Goal: Information Seeking & Learning: Learn about a topic

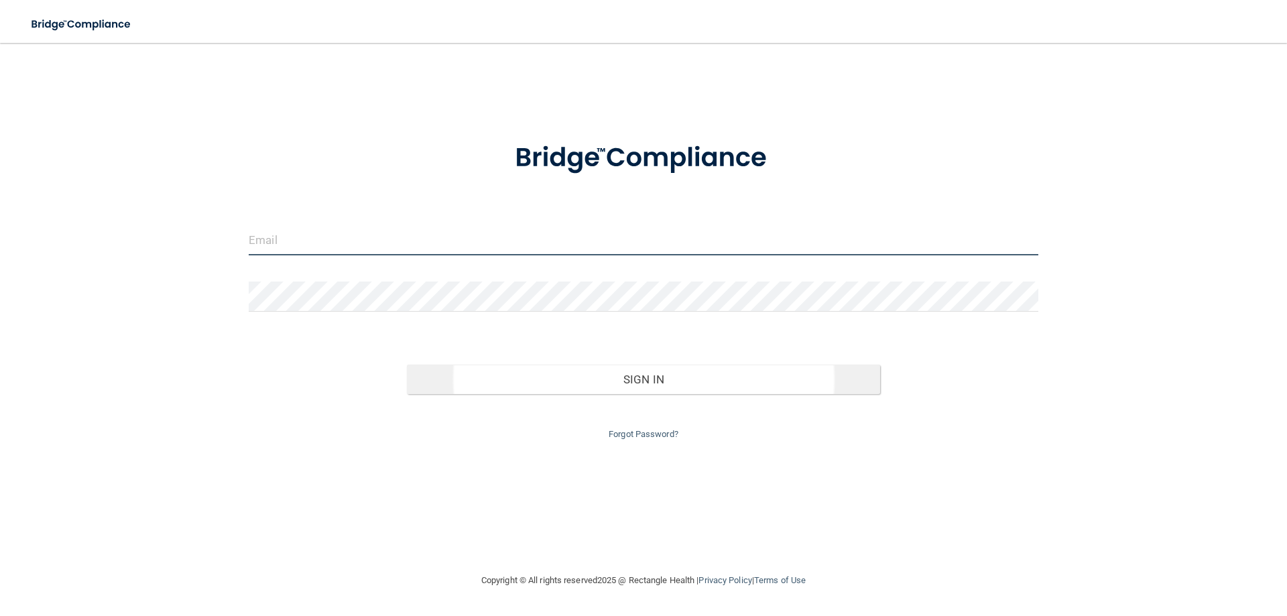
type input "[EMAIL_ADDRESS][DOMAIN_NAME]"
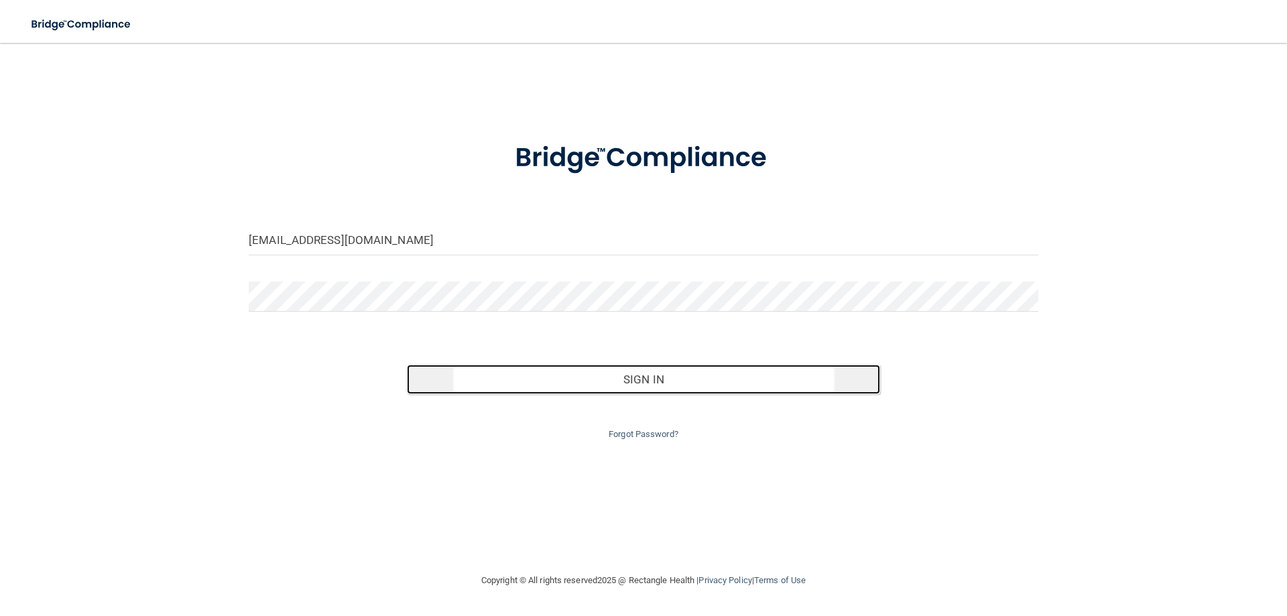
click at [637, 384] on button "Sign In" at bounding box center [644, 379] width 474 height 29
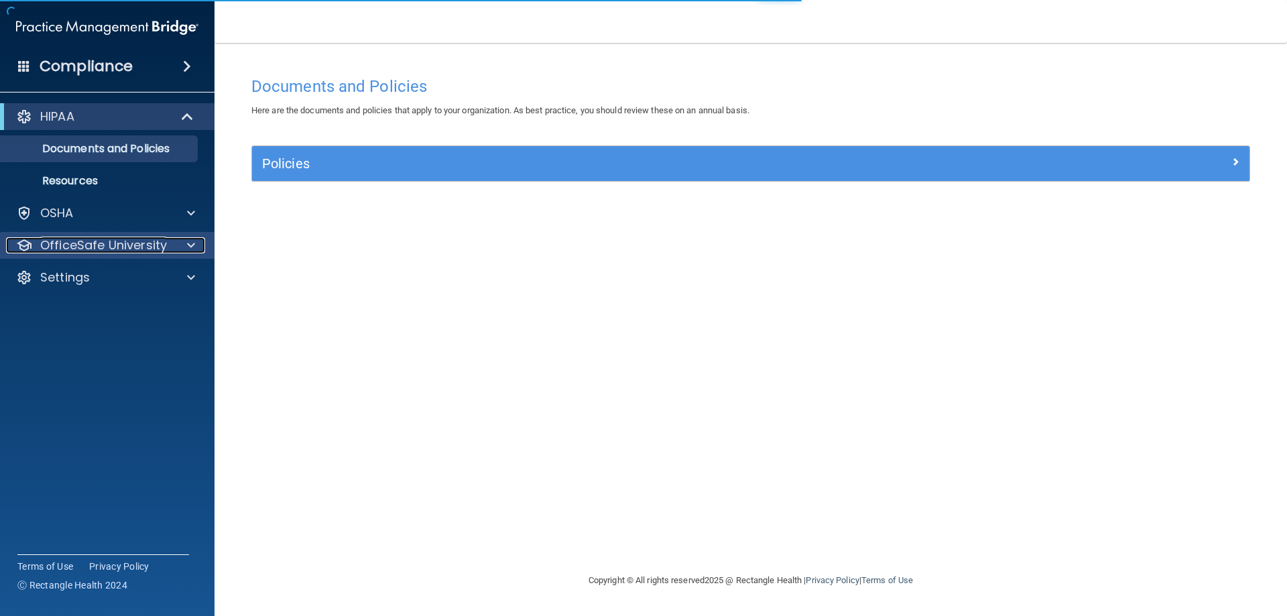
click at [153, 252] on p "OfficeSafe University" at bounding box center [103, 245] width 127 height 16
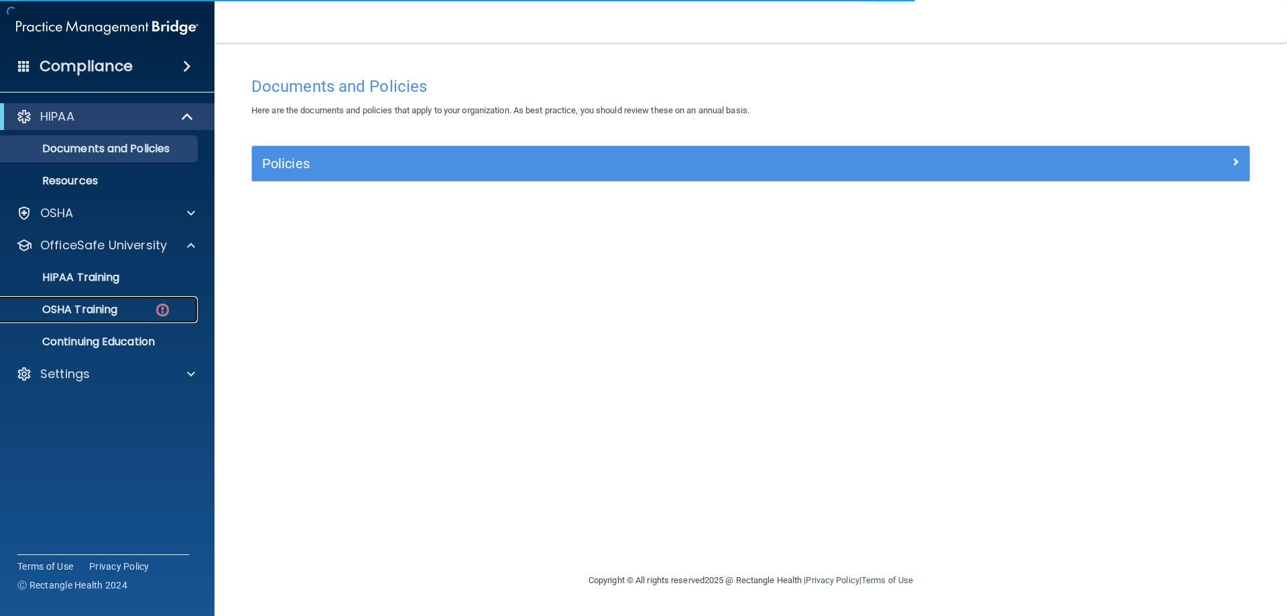
click at [145, 306] on div "OSHA Training" at bounding box center [100, 309] width 183 height 13
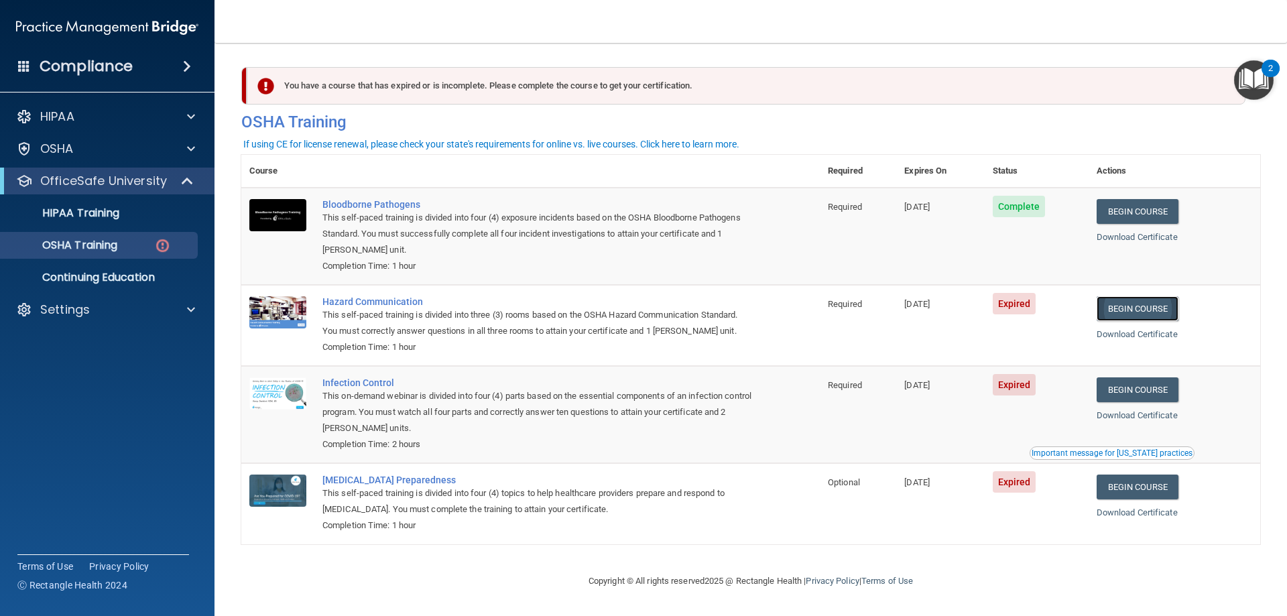
click at [1126, 306] on link "Begin Course" at bounding box center [1137, 308] width 82 height 25
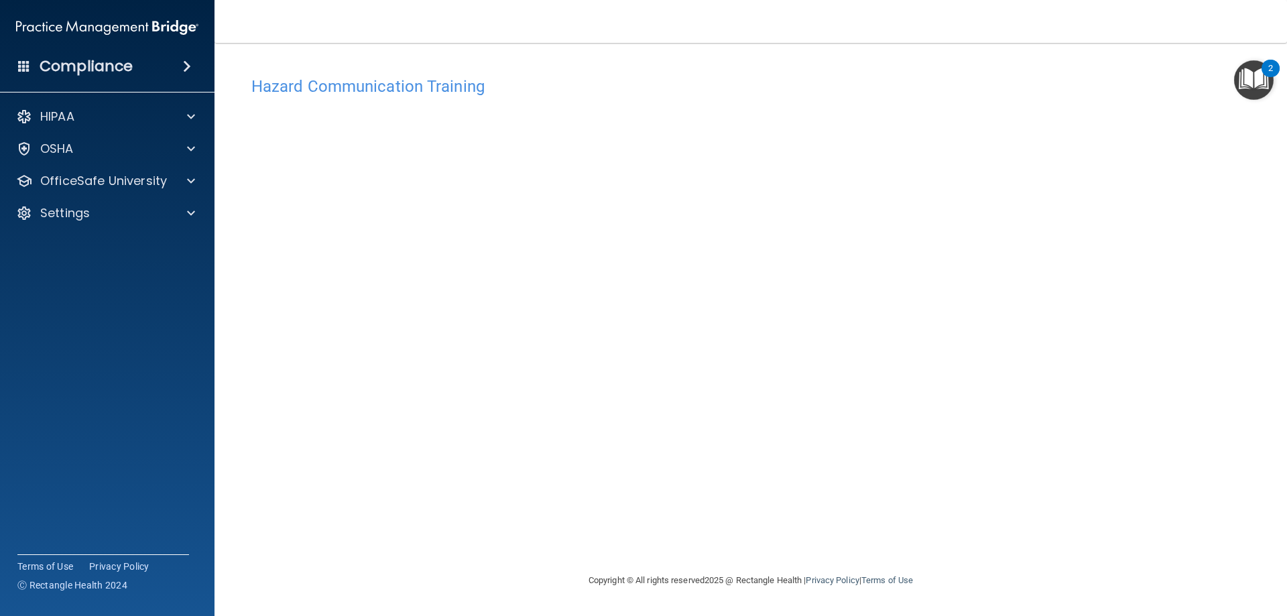
click at [1089, 212] on div "Hazard Communication Training This course doesn’t expire until 04/01/2025. Are …" at bounding box center [750, 321] width 1019 height 503
click at [190, 181] on span at bounding box center [191, 181] width 8 height 16
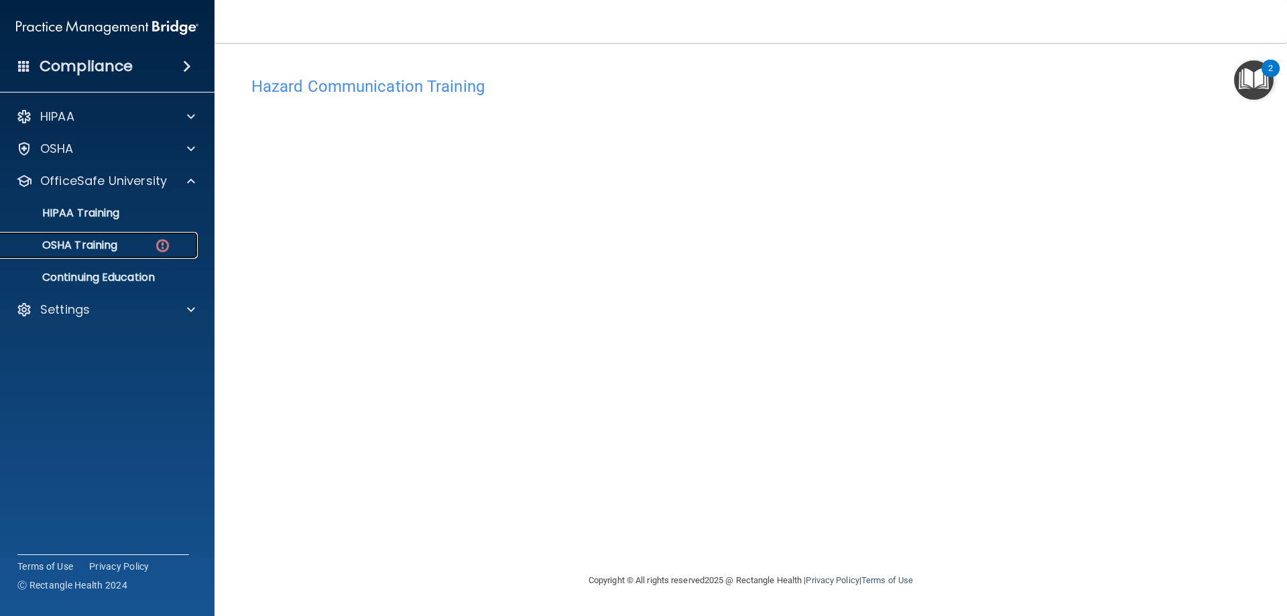
click at [133, 249] on div "OSHA Training" at bounding box center [100, 245] width 183 height 13
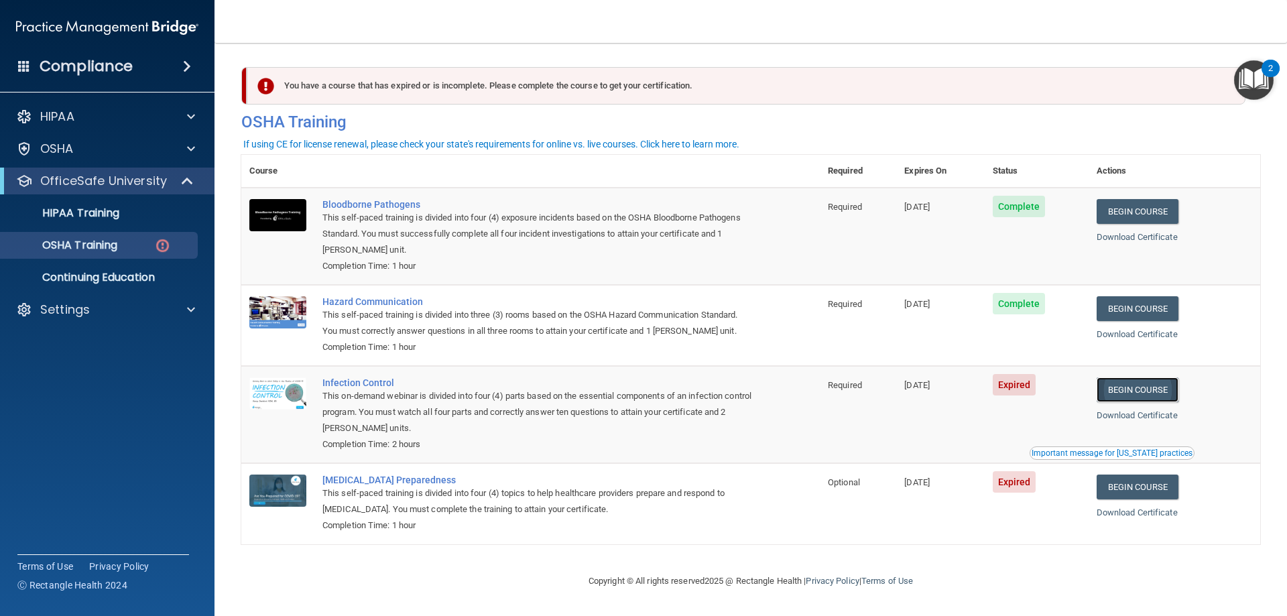
click at [1132, 394] on link "Begin Course" at bounding box center [1137, 389] width 82 height 25
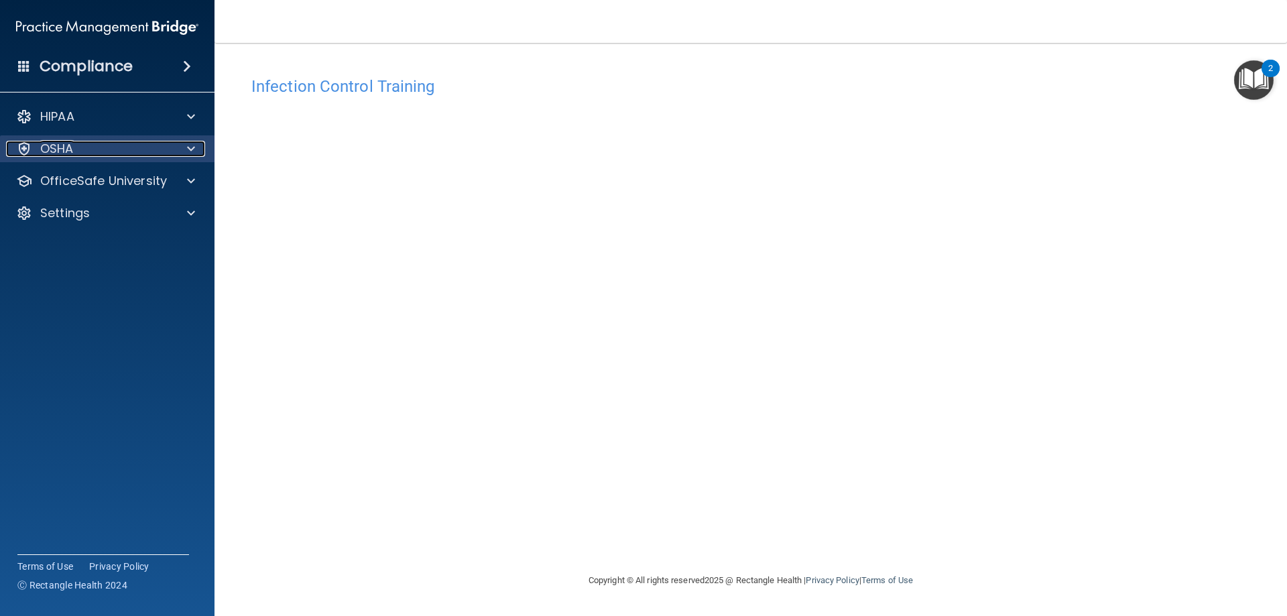
click at [104, 151] on div "OSHA" at bounding box center [89, 149] width 166 height 16
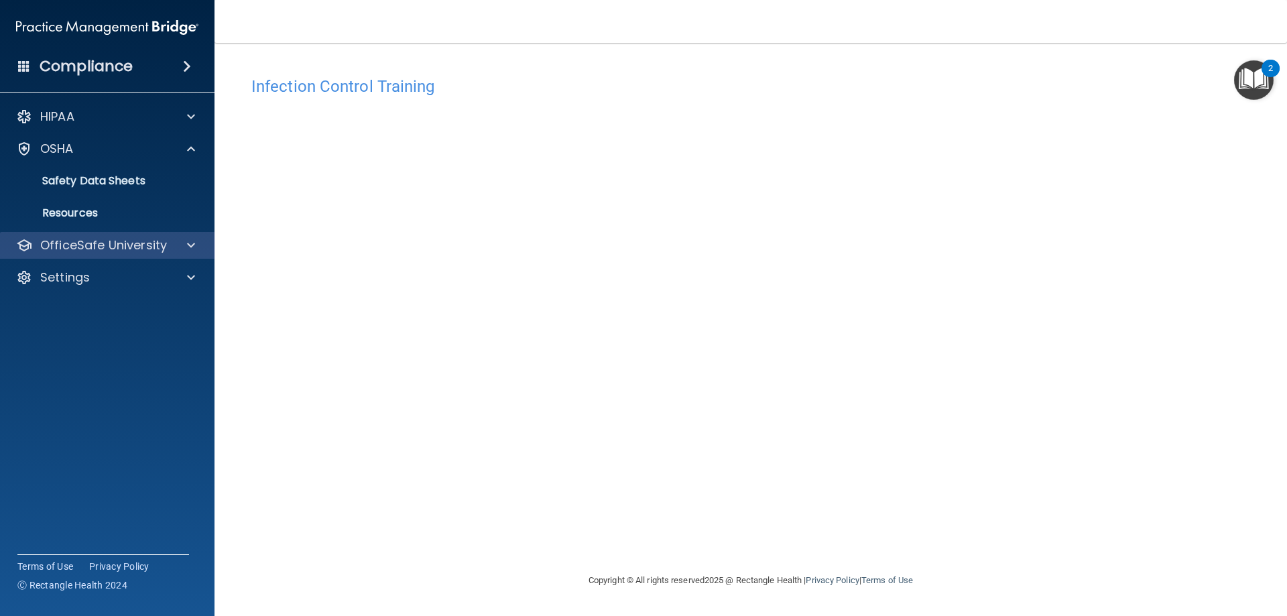
click at [124, 258] on div "OfficeSafe University" at bounding box center [107, 245] width 215 height 27
click at [145, 250] on p "OfficeSafe University" at bounding box center [103, 245] width 127 height 16
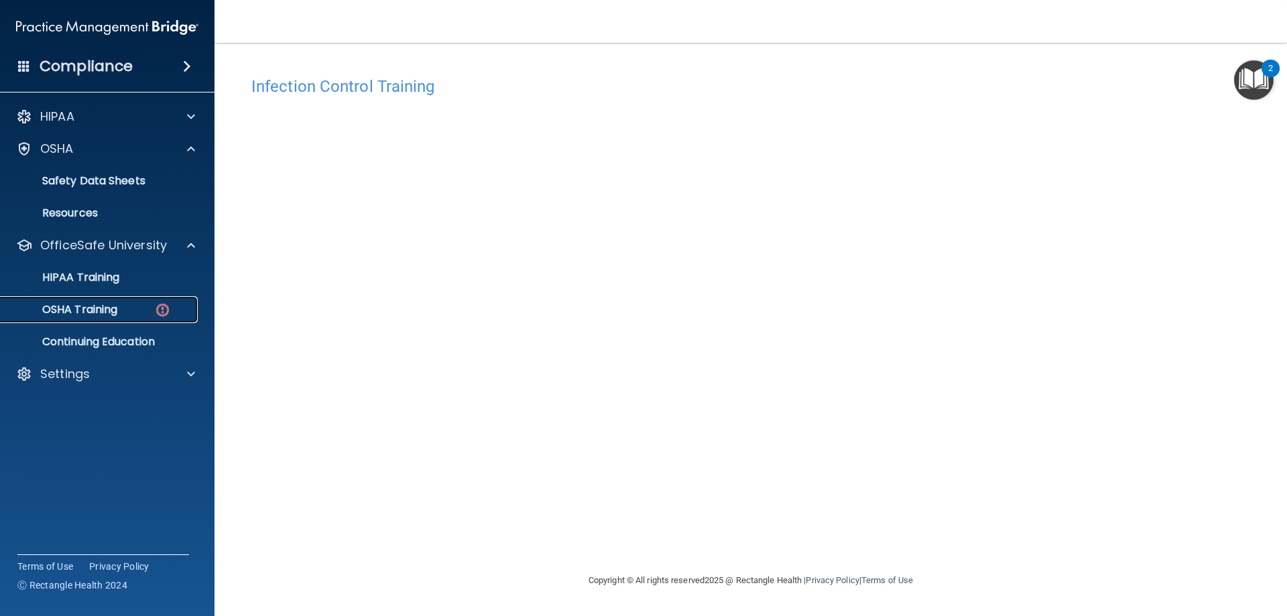
click at [120, 305] on div "OSHA Training" at bounding box center [100, 309] width 183 height 13
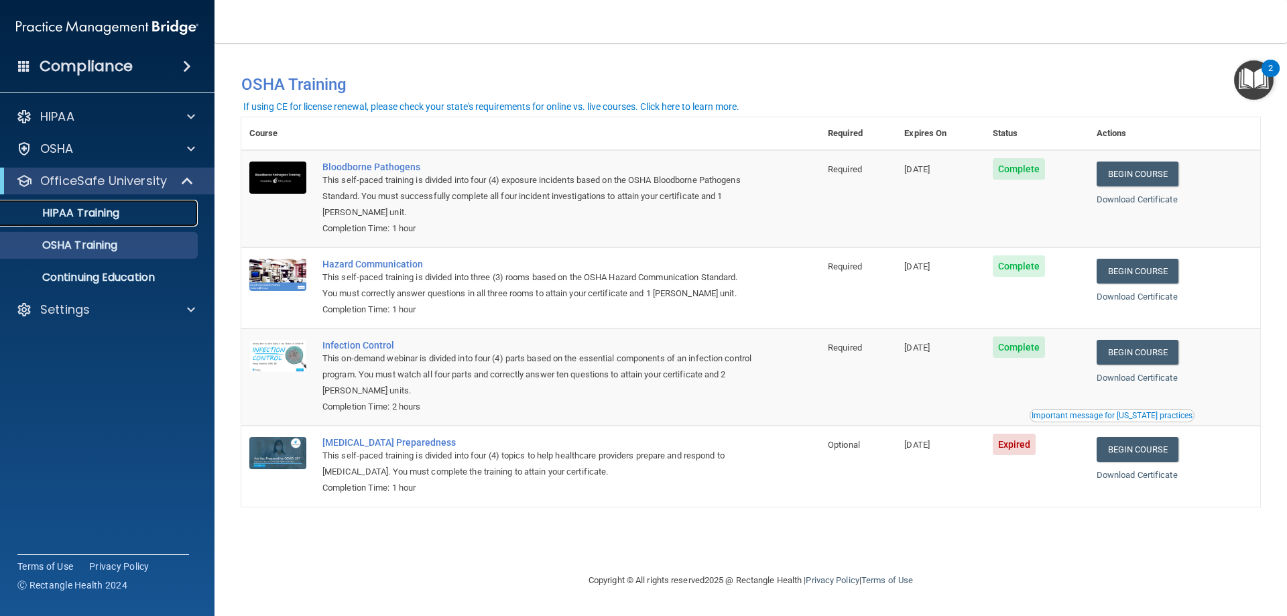
click at [103, 210] on p "HIPAA Training" at bounding box center [64, 212] width 111 height 13
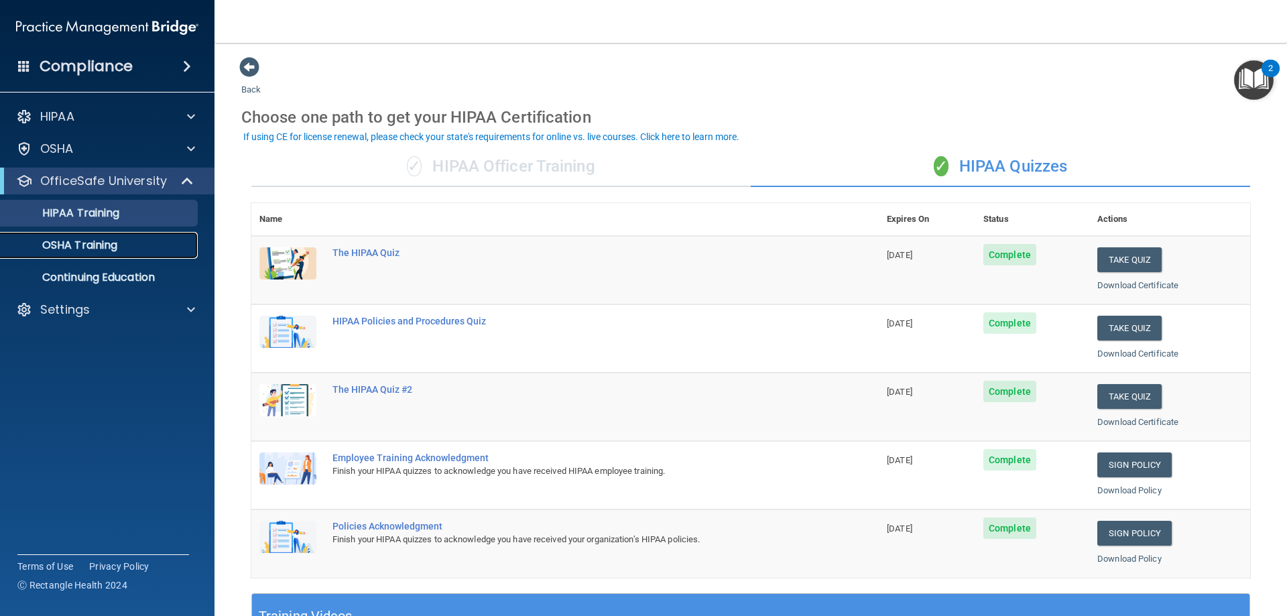
click at [91, 241] on p "OSHA Training" at bounding box center [63, 245] width 109 height 13
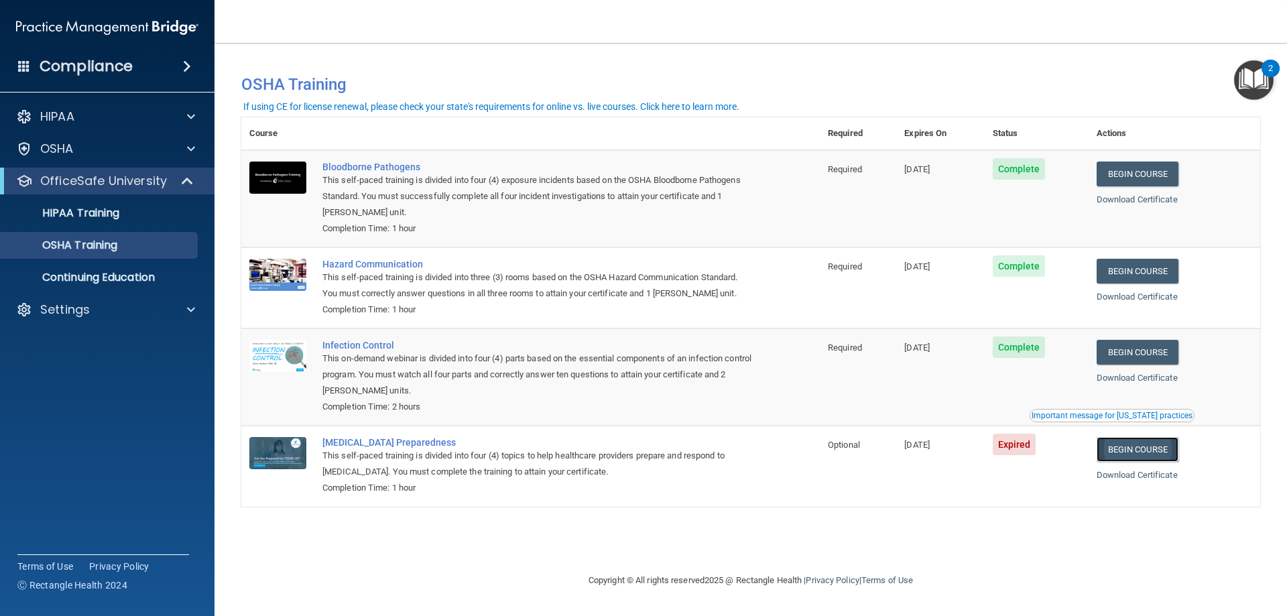
click at [1119, 458] on link "Begin Course" at bounding box center [1137, 449] width 82 height 25
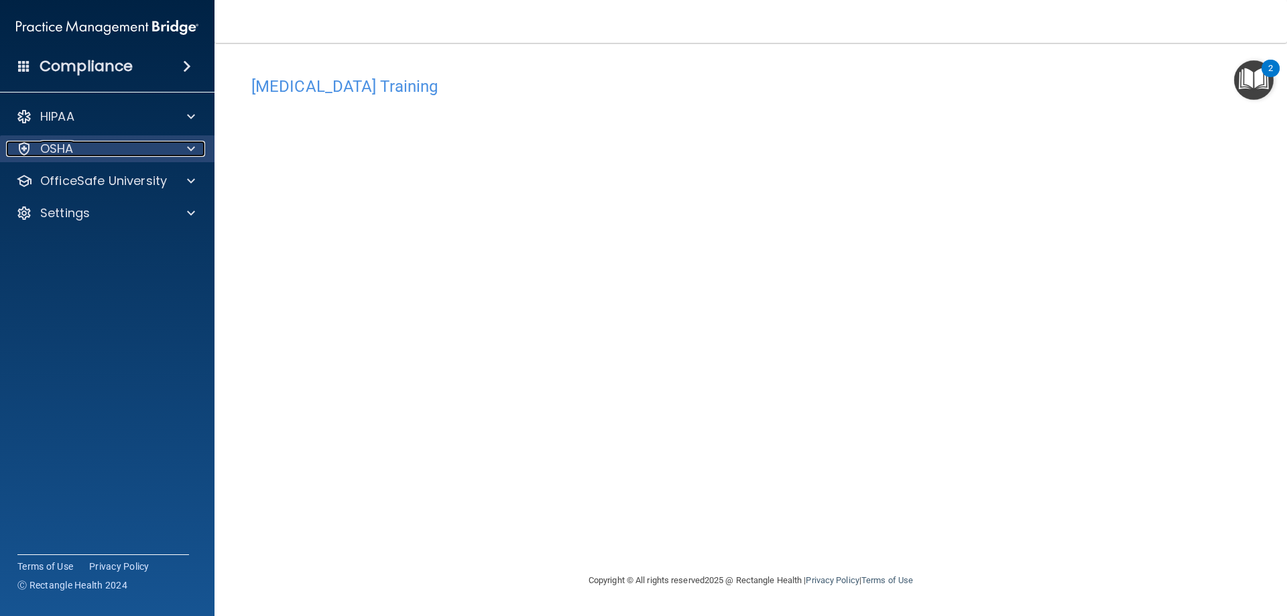
click at [98, 152] on div "OSHA" at bounding box center [89, 149] width 166 height 16
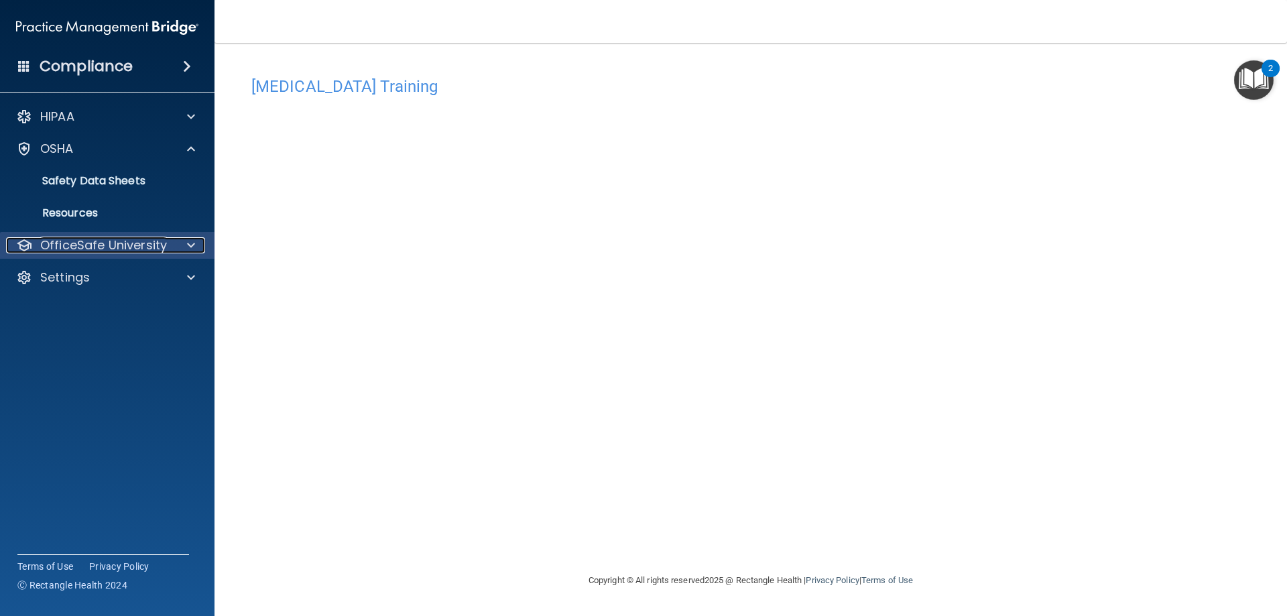
click at [152, 244] on p "OfficeSafe University" at bounding box center [103, 245] width 127 height 16
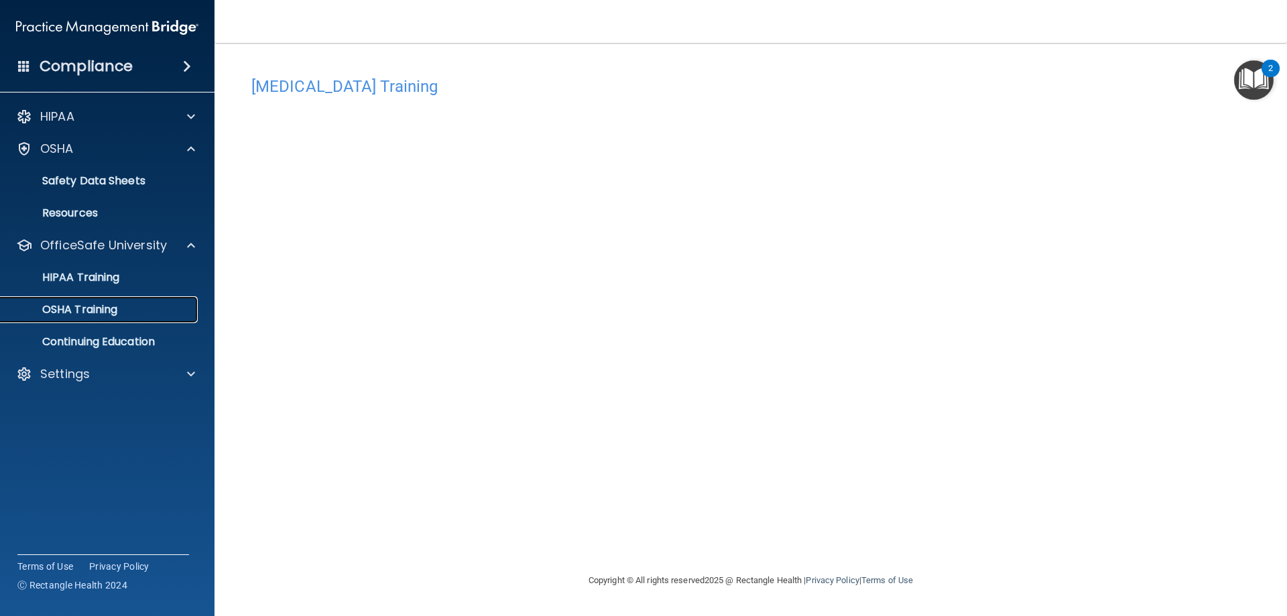
click at [120, 321] on link "OSHA Training" at bounding box center [92, 309] width 211 height 27
